Goal: Information Seeking & Learning: Learn about a topic

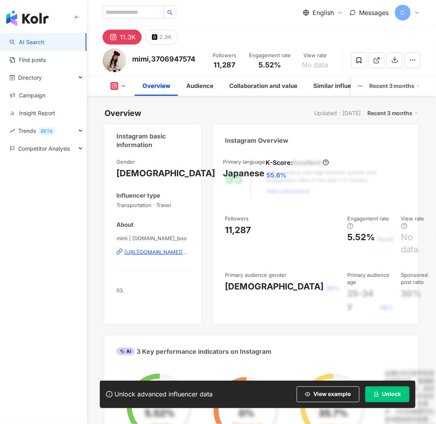
click at [165, 251] on div "[URL][DOMAIN_NAME][DOMAIN_NAME]" at bounding box center [156, 251] width 65 height 7
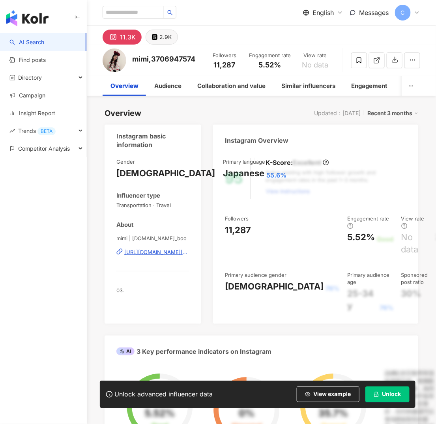
click at [174, 37] on button "2.9K" at bounding box center [161, 37] width 32 height 15
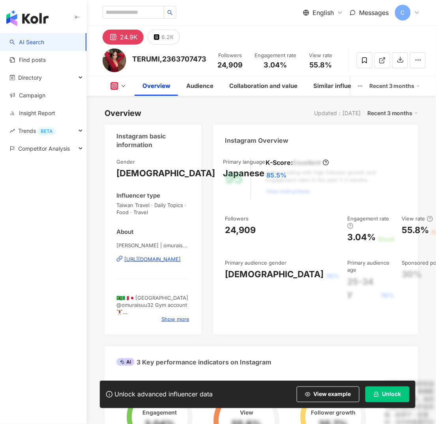
click at [166, 258] on div "https://www.instagram.com/omuraisu32/" at bounding box center [152, 259] width 56 height 7
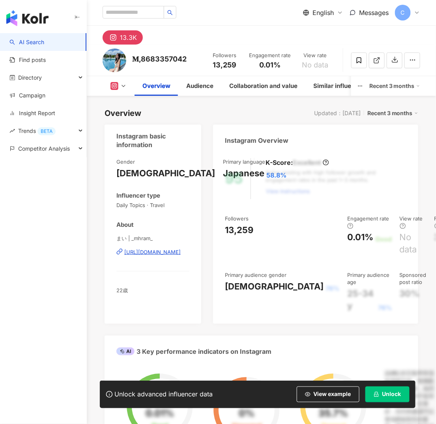
click at [170, 249] on div "https://www.instagram.com/_mhram_/" at bounding box center [152, 251] width 56 height 7
click at [165, 252] on div "https://www.instagram.com/_mhram_/" at bounding box center [152, 251] width 56 height 7
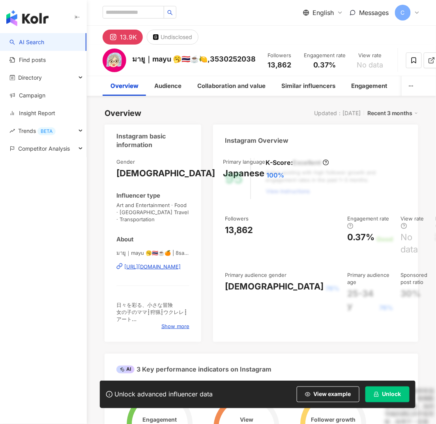
click at [172, 263] on div "https://www.instagram.com/8sarada/" at bounding box center [152, 266] width 56 height 7
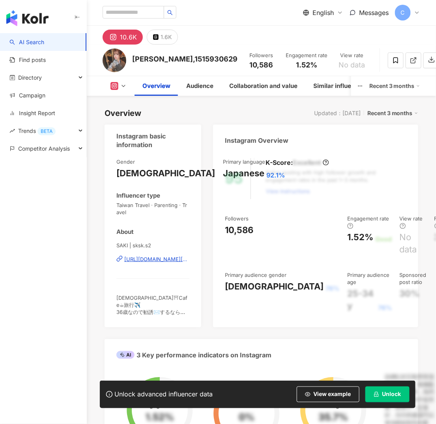
click at [178, 259] on div "https://www.instagram.com/sksk.s2/" at bounding box center [156, 259] width 65 height 7
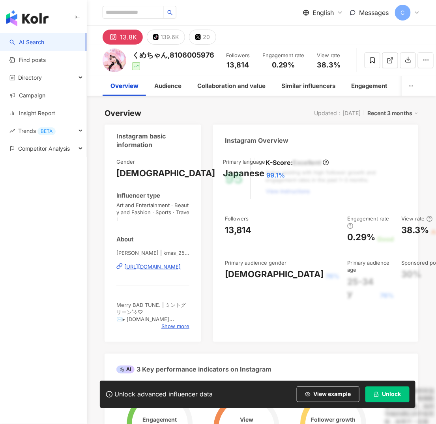
click at [170, 263] on div "https://www.instagram.com/kmas_2525/" at bounding box center [152, 266] width 56 height 7
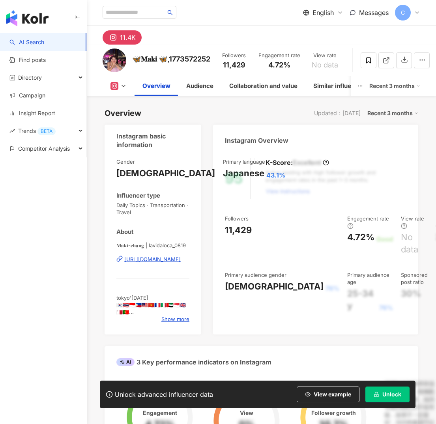
click at [171, 272] on div "𝐌𝐚𝐤𝐢-𝐜𝐡𝐚𝐧𝐠 | lavidaloca_0819 [URL][DOMAIN_NAME]" at bounding box center [152, 265] width 73 height 46
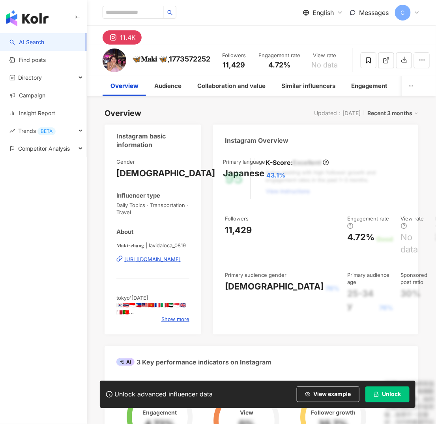
click at [167, 261] on div "[URL][DOMAIN_NAME]" at bounding box center [152, 259] width 56 height 7
